Goal: Use online tool/utility: Utilize a website feature to perform a specific function

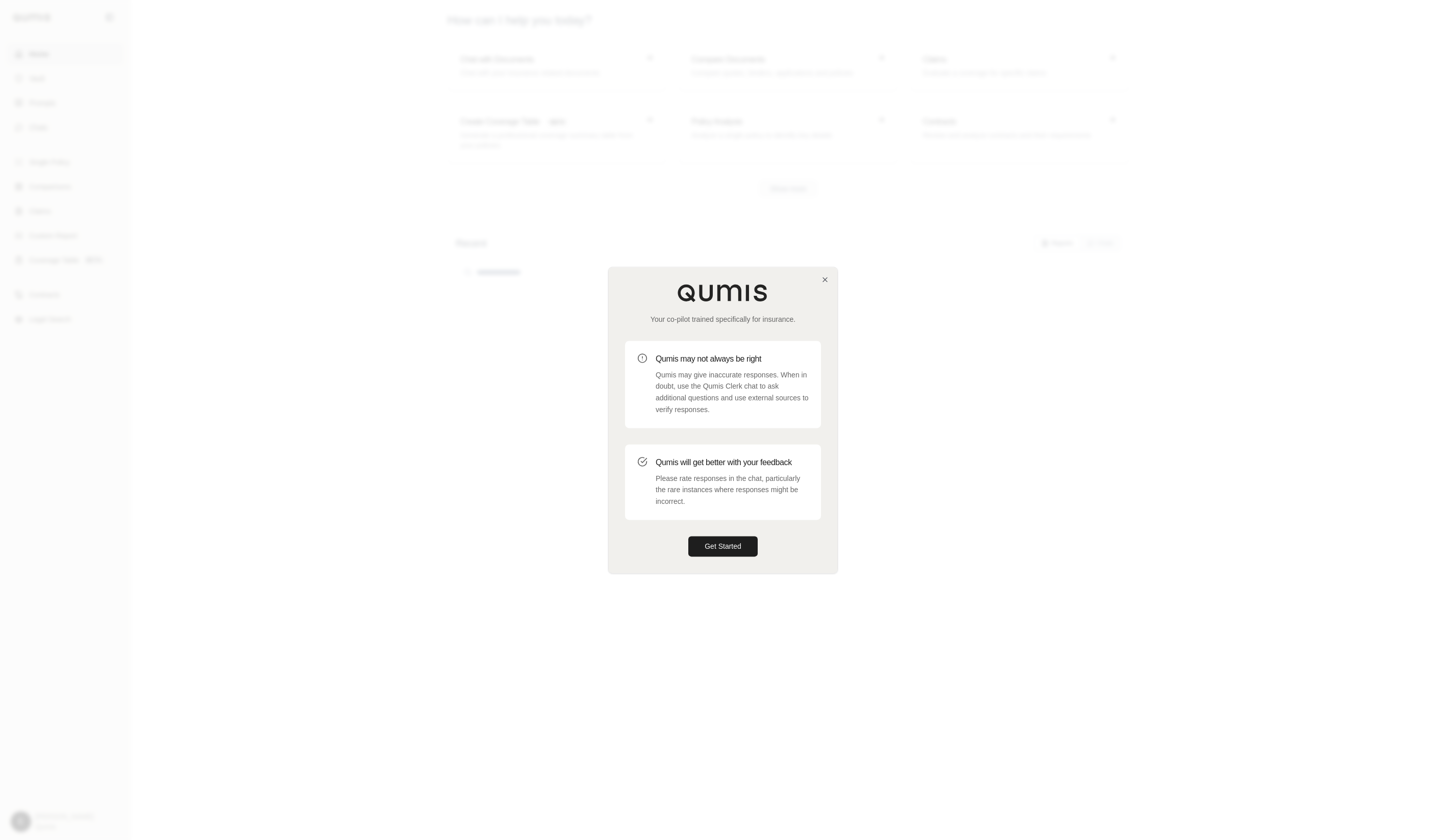
click at [719, 534] on div "Your co-pilot trained specifically for insurance. Qumis may not always be right…" at bounding box center [723, 420] width 229 height 306
click at [718, 538] on button "Get Started" at bounding box center [723, 546] width 70 height 20
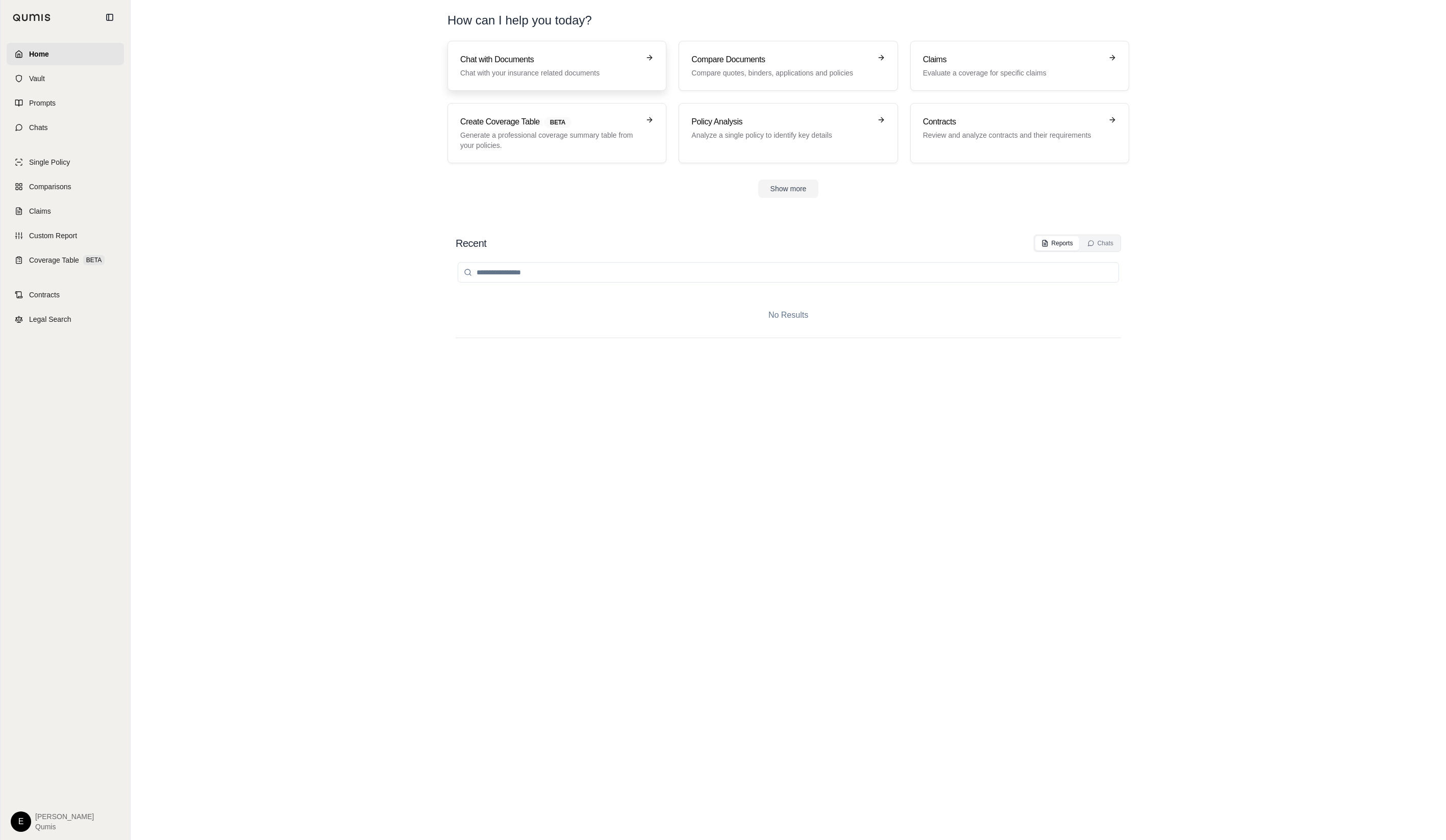
click at [609, 81] on link "Chat with Documents Chat with your insurance related documents" at bounding box center [557, 65] width 219 height 50
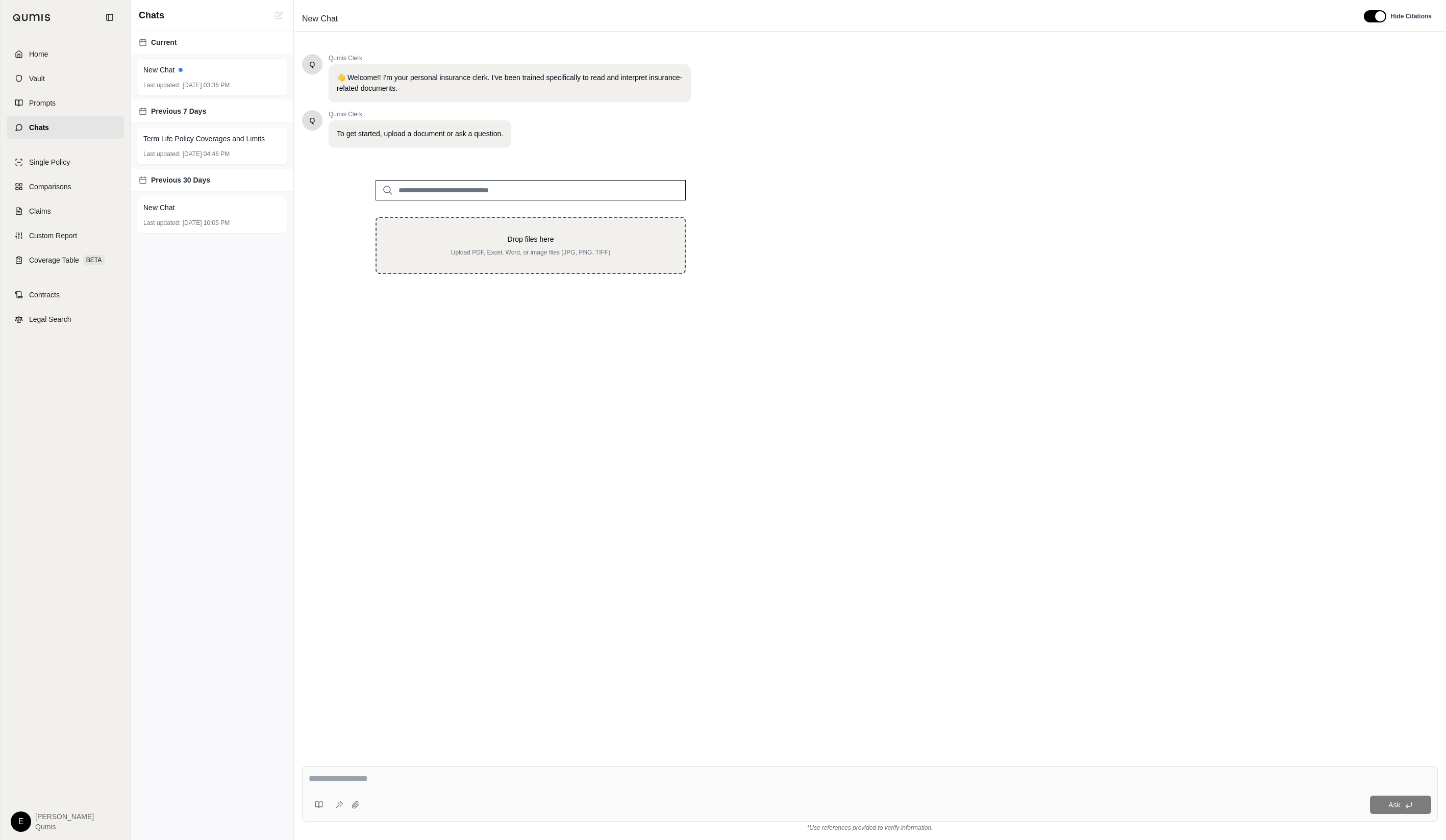
click at [587, 229] on div "Drop files here Upload PDF, Excel, Word, or image files (JPG, PNG, TIFF)" at bounding box center [530, 245] width 310 height 57
type input "**********"
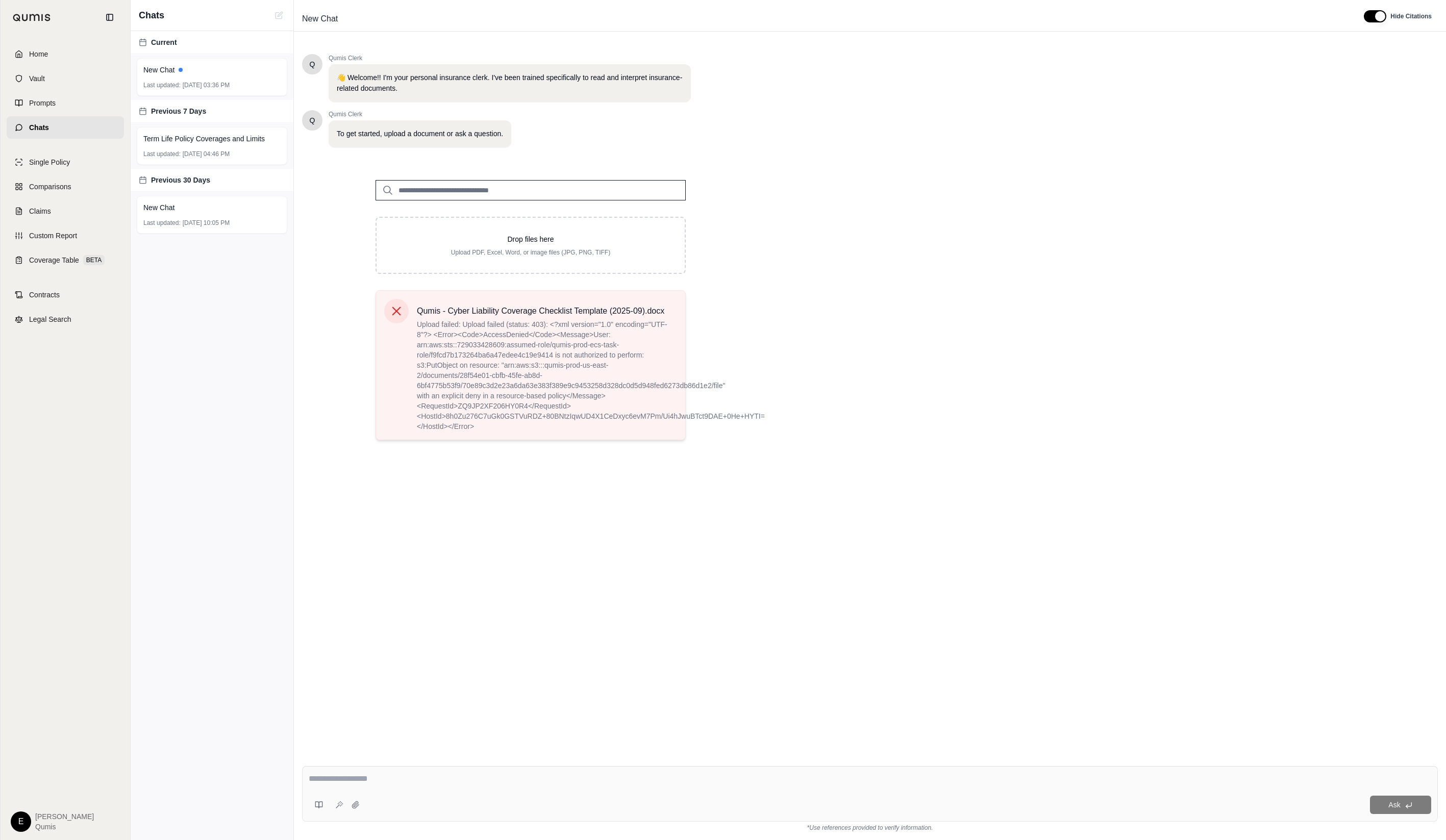
click at [629, 406] on span "Upload failed: Upload failed (status: 403): <?xml version="1.0" encoding="UTF-8…" at bounding box center [547, 375] width 261 height 112
click at [626, 406] on span "Upload failed: Upload failed (status: 403): <?xml version="1.0" encoding="UTF-8…" at bounding box center [547, 375] width 261 height 112
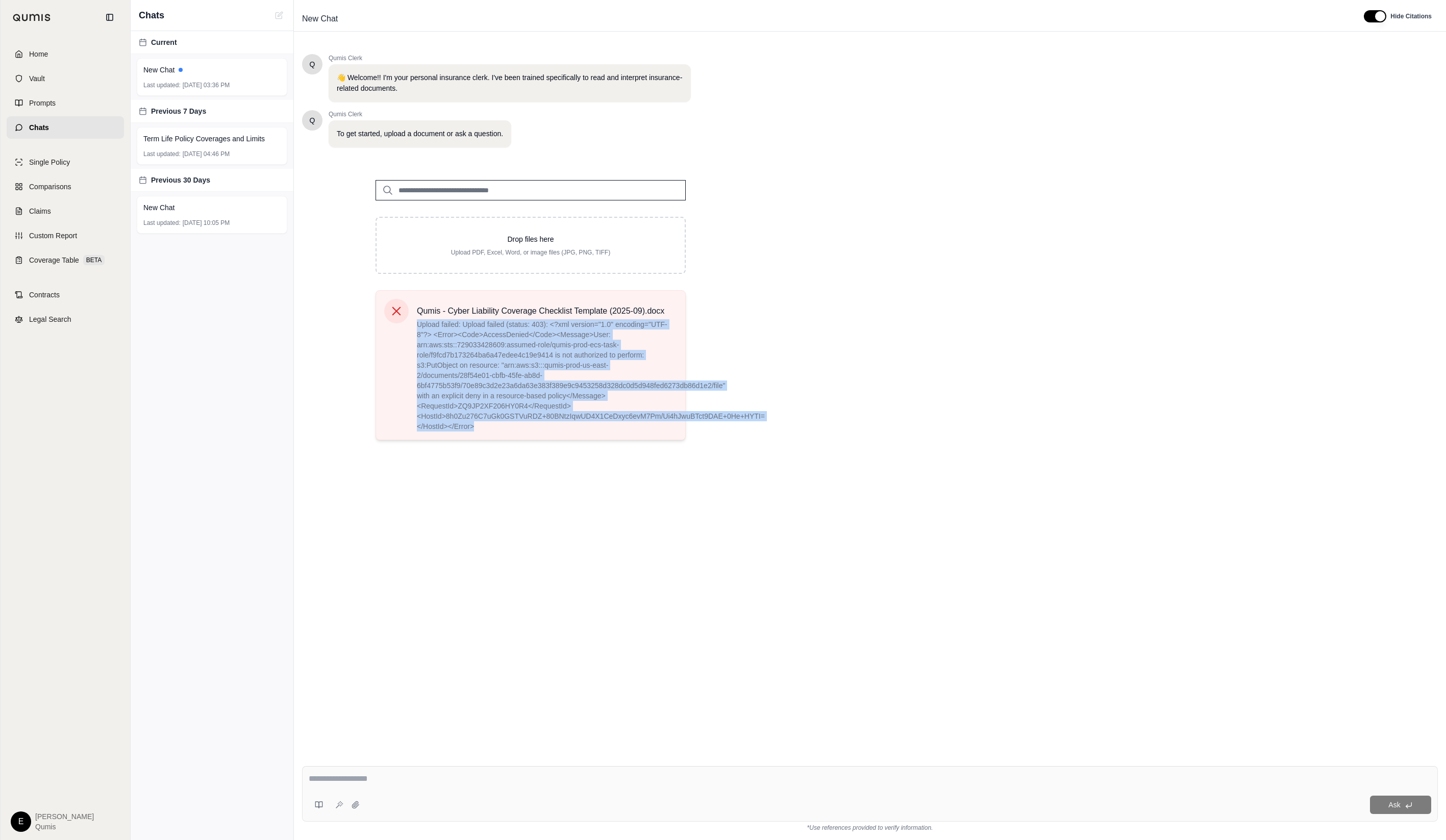
click at [626, 406] on span "Upload failed: Upload failed (status: 403): <?xml version="1.0" encoding="UTF-8…" at bounding box center [547, 375] width 261 height 112
copy span "Upload failed: Upload failed (status: 403): <?xml version="1.0" encoding="UTF-8…"
click at [715, 363] on div "Drop files here Upload PDF, Excel, Word, or image files (JPG, PNG, TIFF) Qumis …" at bounding box center [531, 306] width 458 height 284
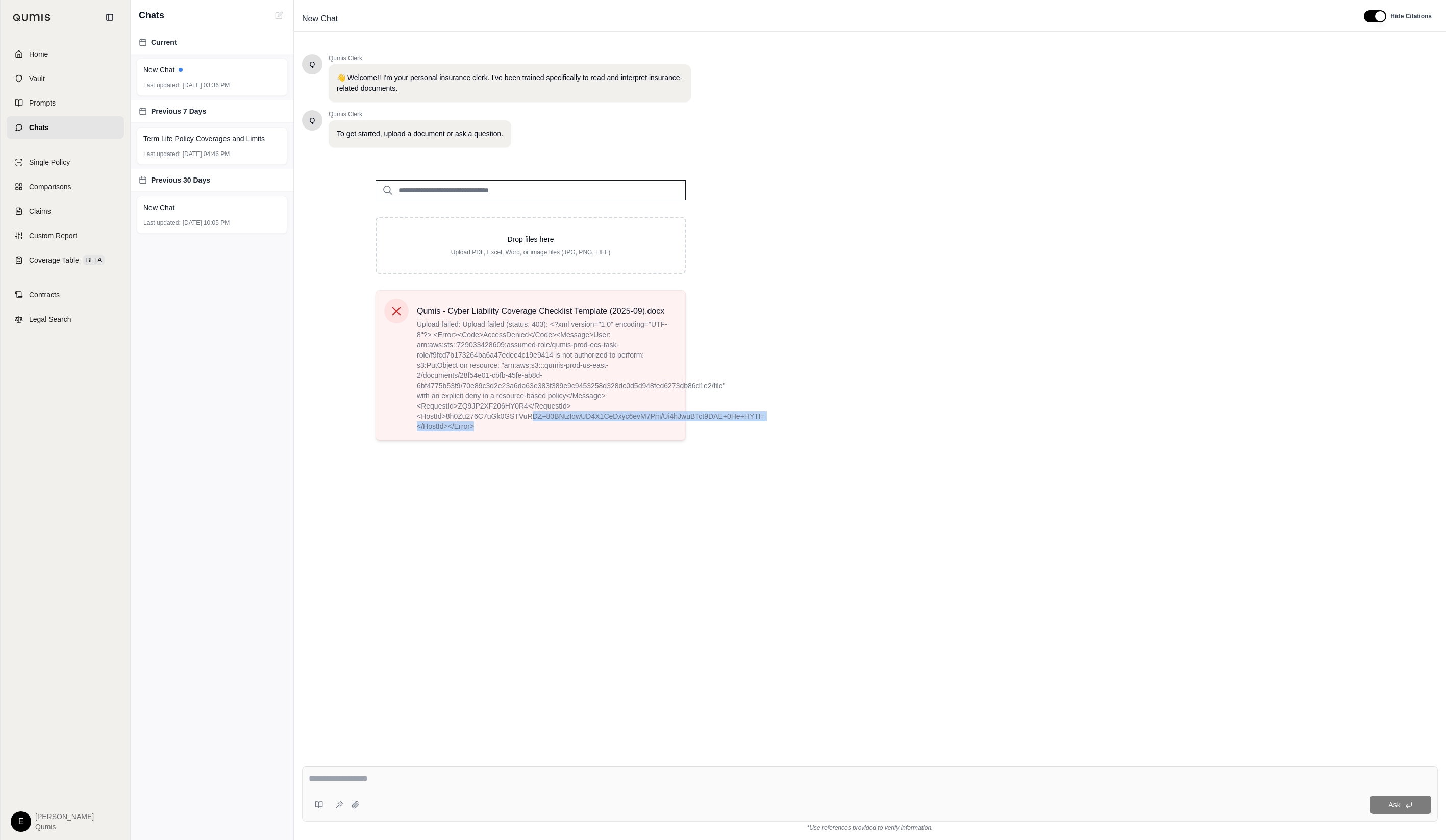
drag, startPoint x: 637, startPoint y: 433, endPoint x: 533, endPoint y: 415, distance: 105.5
click at [533, 415] on div "Qumis - Cyber Liability Coverage Checklist Template (2025-09).docx Upload faile…" at bounding box center [530, 366] width 310 height 150
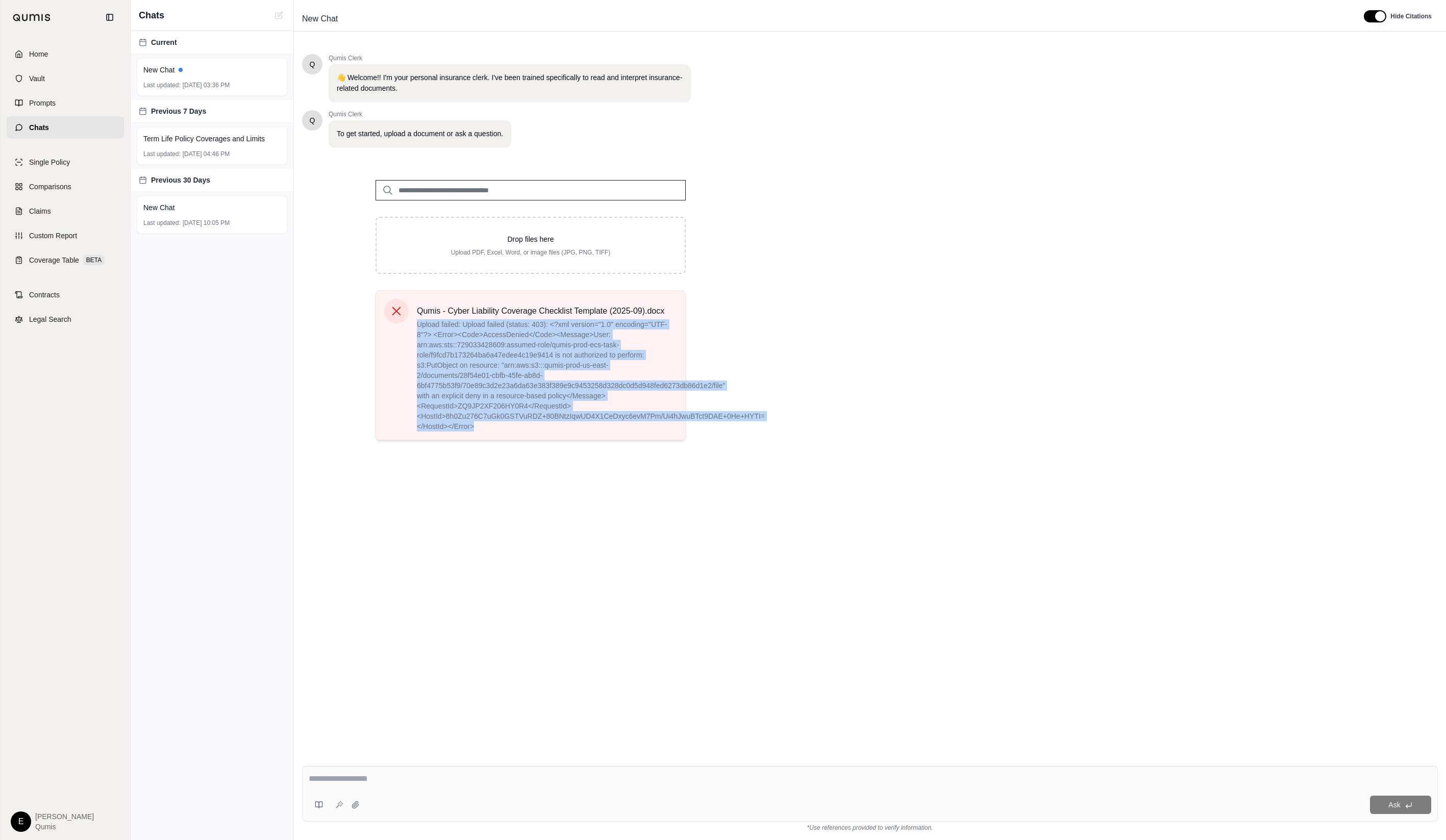
click at [414, 324] on div "Qumis - Cyber Liability Coverage Checklist Template (2025-09).docx Upload faile…" at bounding box center [531, 365] width 293 height 132
copy span "Upload failed: Upload failed (status: 403): <?xml version="1.0" encoding="UTF-8…"
click at [768, 694] on div "Q Qumis Clerk 👋 Welcome!! I'm your personal insurance clerk. I've been trained …" at bounding box center [870, 397] width 1136 height 704
